Goal: Information Seeking & Learning: Check status

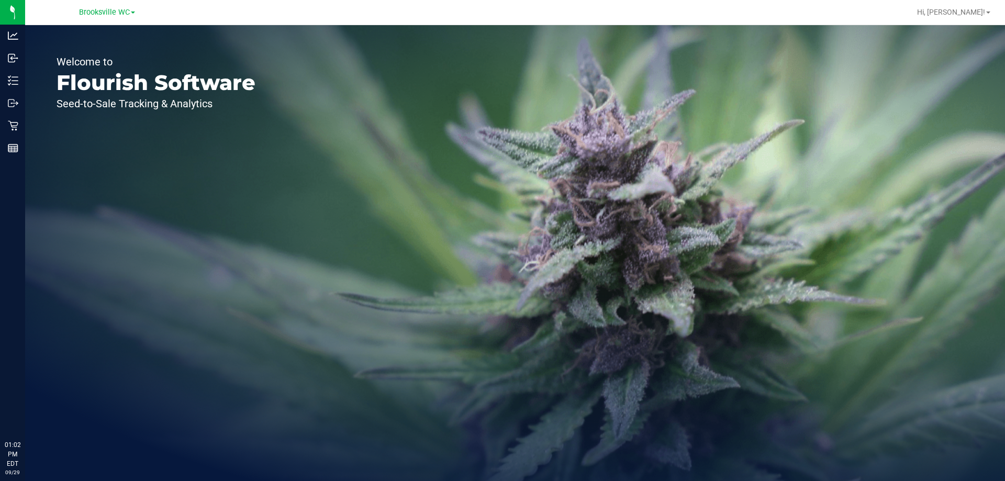
click at [131, 10] on link "Brooksville WC" at bounding box center [107, 12] width 56 height 10
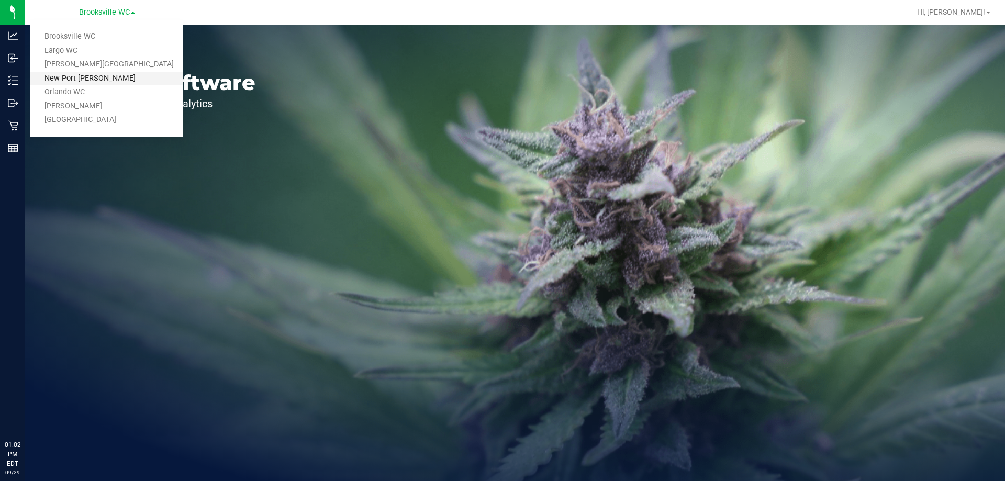
click at [106, 82] on link "New Port [PERSON_NAME]" at bounding box center [106, 79] width 153 height 14
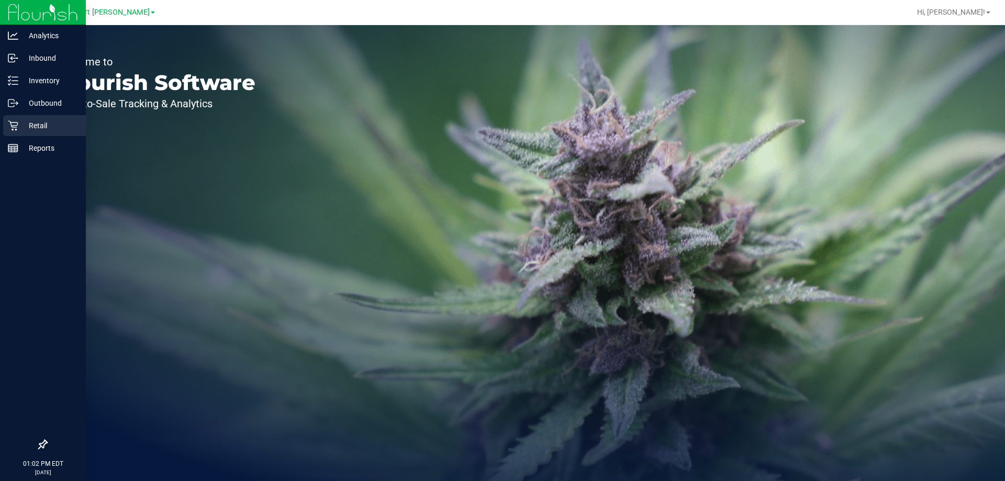
click at [22, 126] on p "Retail" at bounding box center [49, 125] width 63 height 13
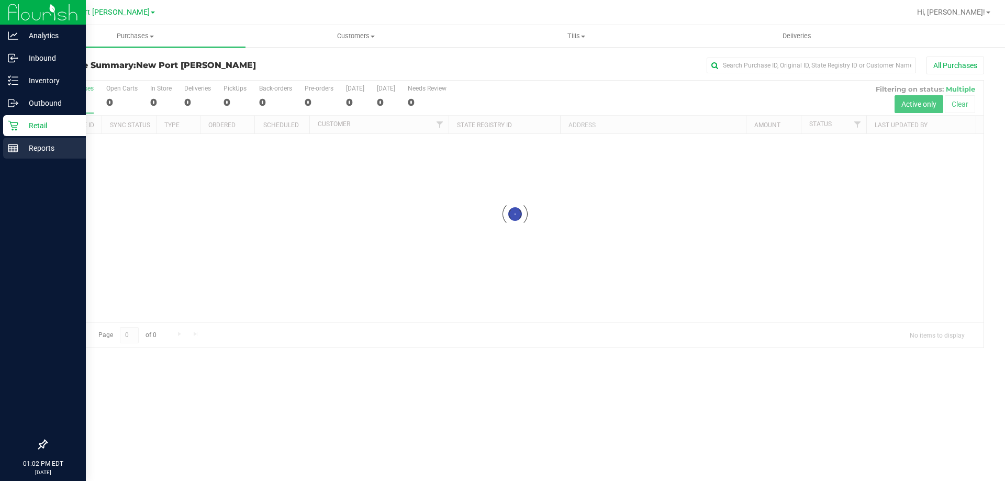
click at [19, 152] on p "Reports" at bounding box center [49, 148] width 63 height 13
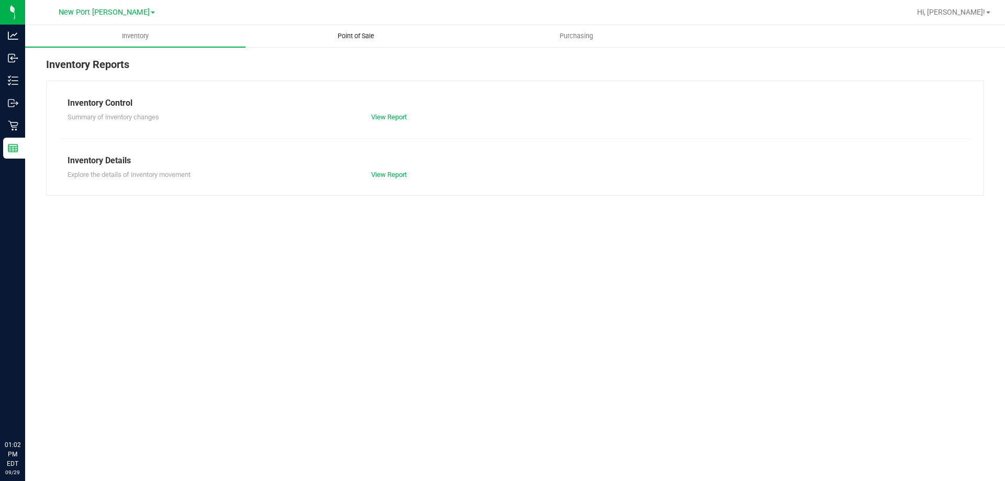
click at [362, 35] on span "Point of Sale" at bounding box center [355, 35] width 65 height 9
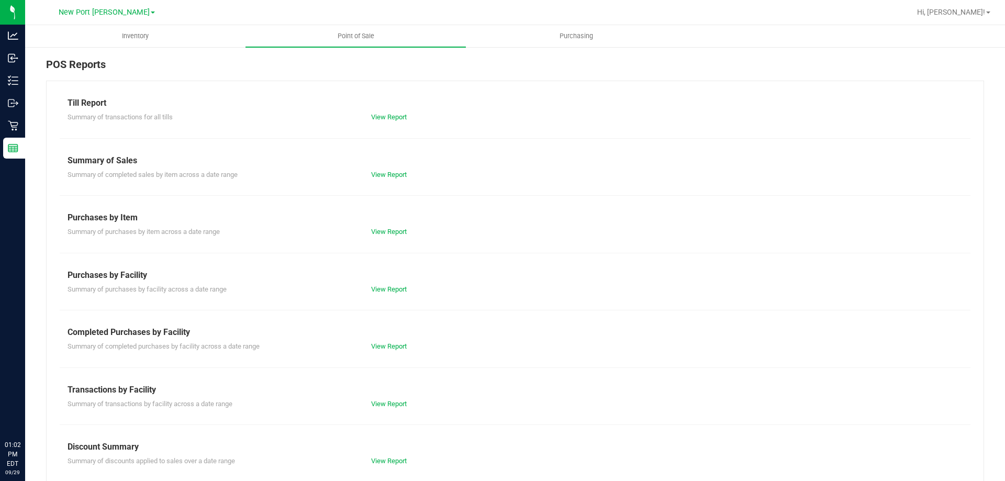
click at [395, 125] on div "Till Report Summary of transactions for all tills View Report Summary of Sales …" at bounding box center [515, 310] width 938 height 459
click at [393, 118] on link "View Report" at bounding box center [389, 117] width 36 height 8
